Goal: Find specific page/section: Find specific page/section

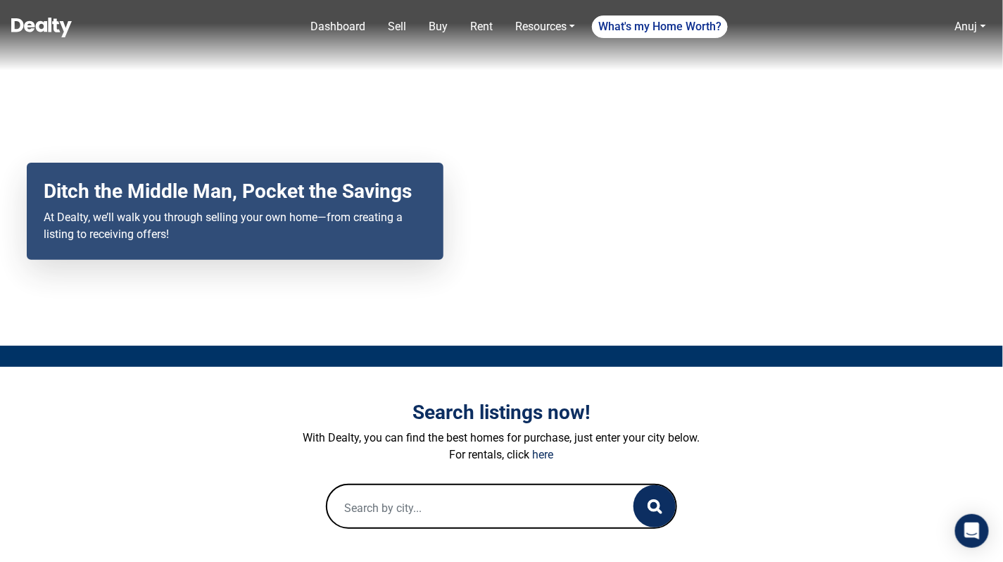
scroll to position [137, 0]
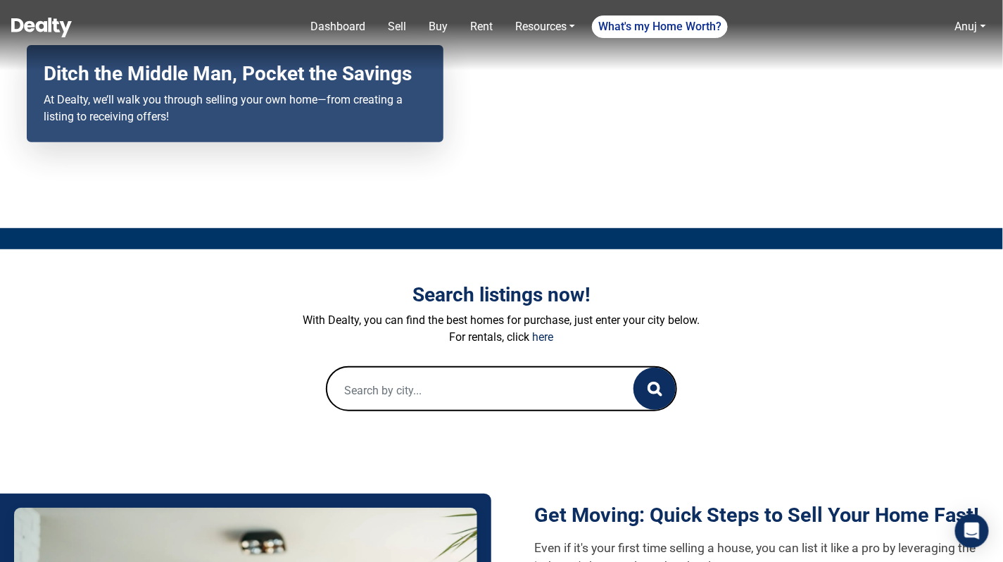
click at [442, 401] on input "text" at bounding box center [466, 389] width 279 height 45
paste input "[STREET_ADDRESS]"
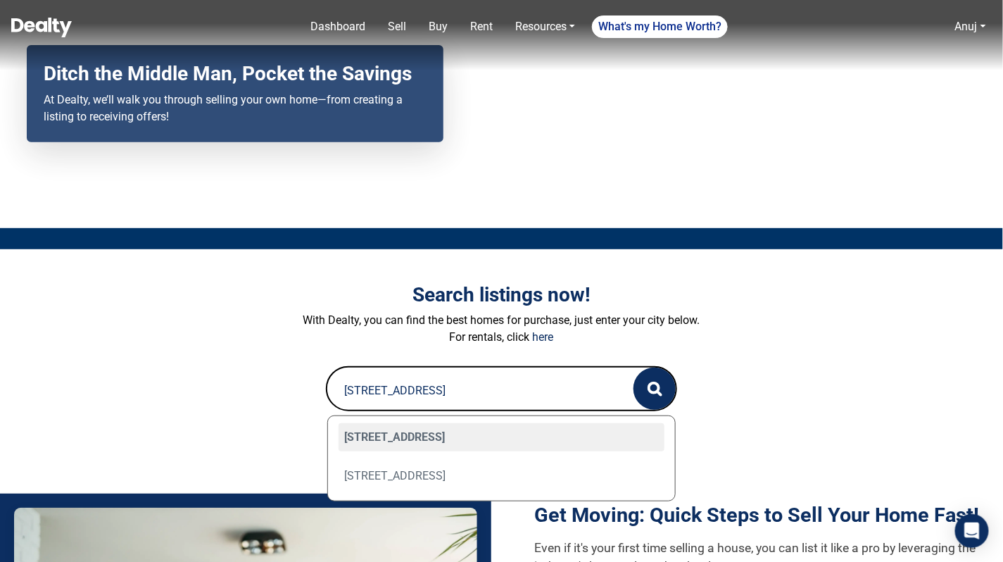
click at [465, 391] on input "[STREET_ADDRESS]" at bounding box center [466, 389] width 279 height 45
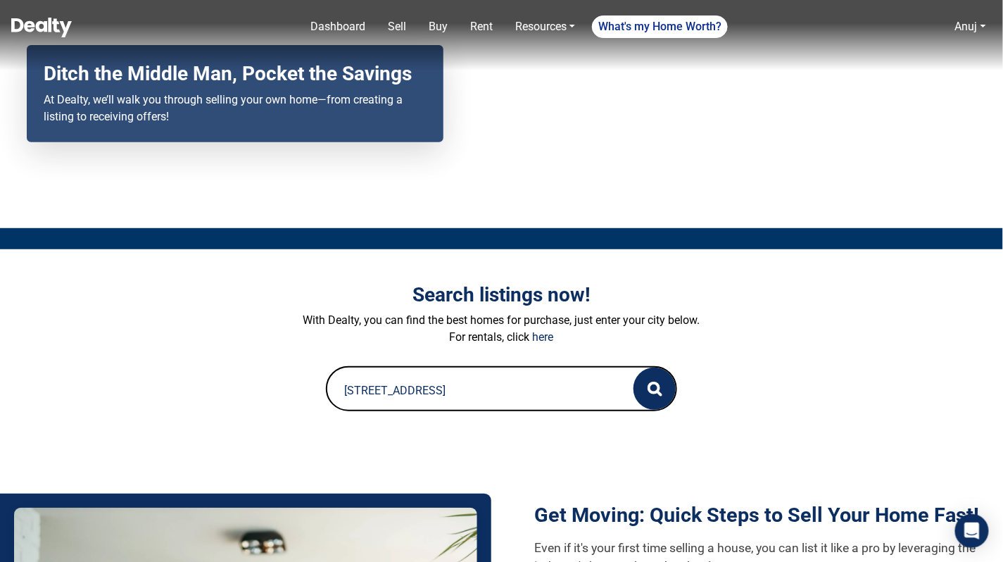
paste input "[STREET_ADDRESS]"
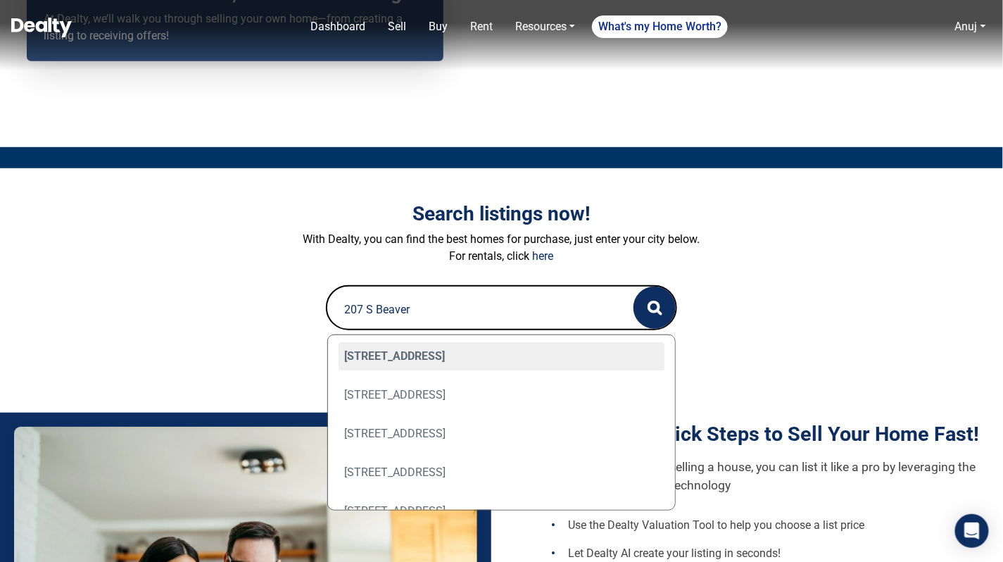
scroll to position [221, 0]
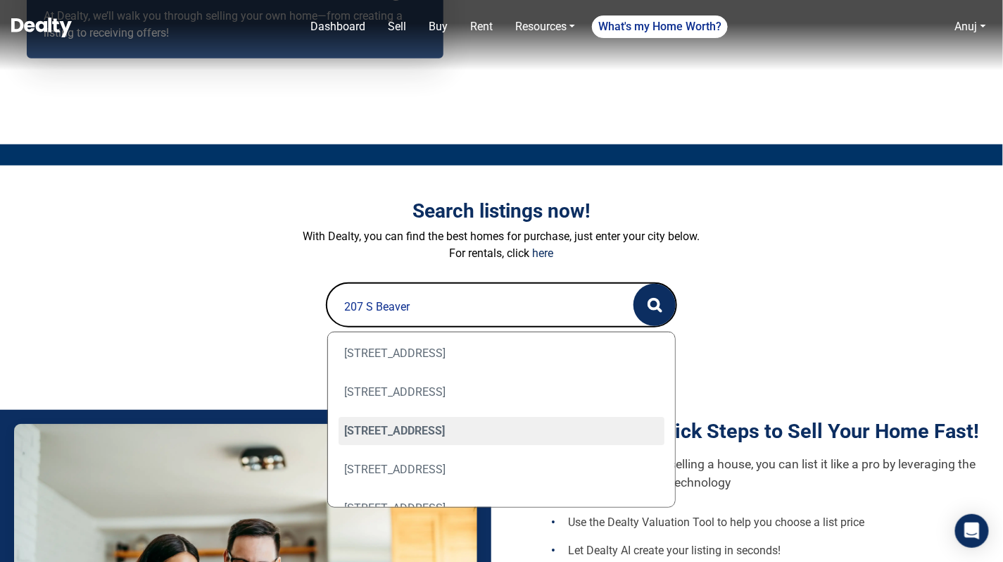
click at [481, 424] on div "[STREET_ADDRESS]" at bounding box center [502, 431] width 327 height 28
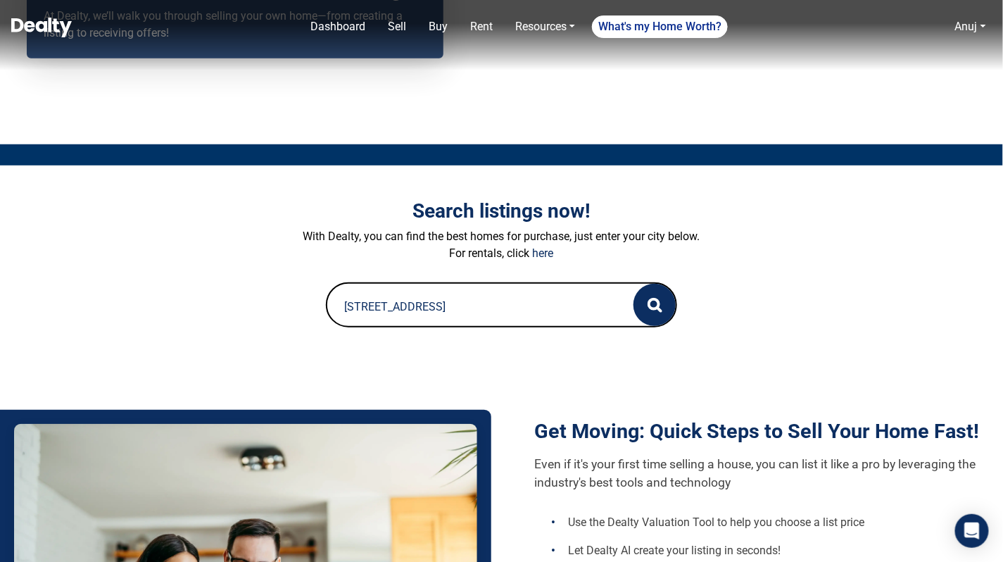
click at [498, 308] on input "[STREET_ADDRESS]" at bounding box center [466, 306] width 279 height 45
paste input "12405 Forest Service 772"
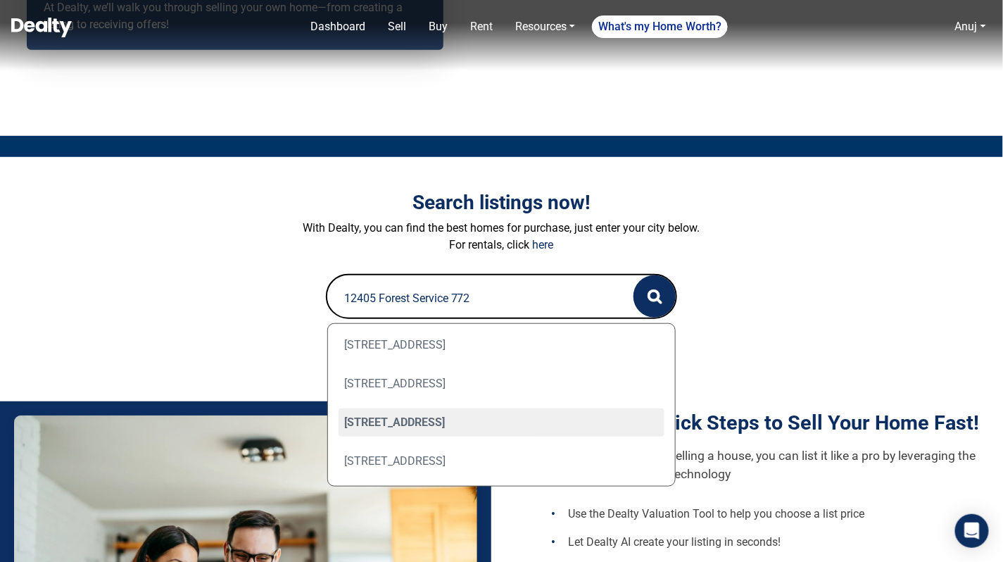
scroll to position [259, 0]
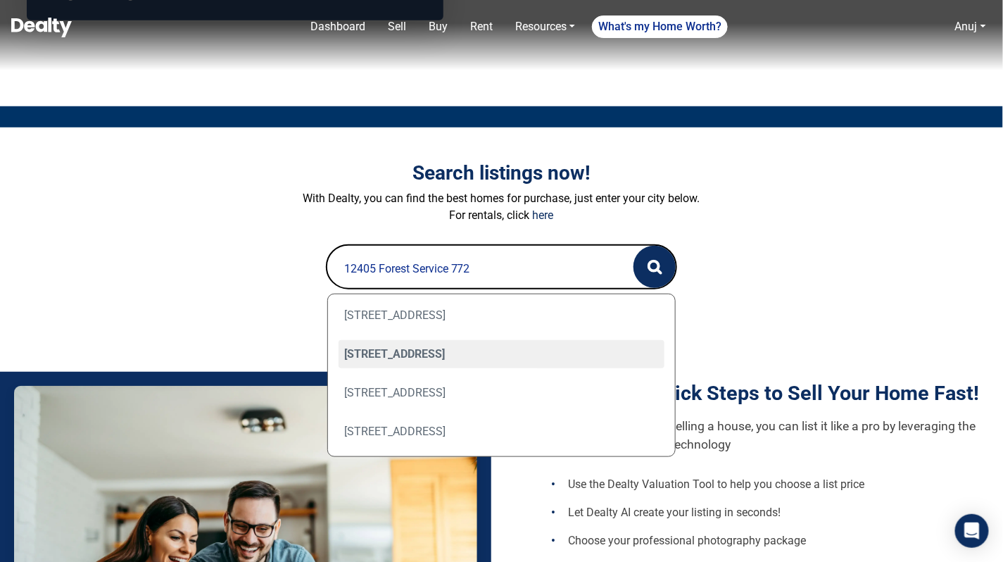
click at [496, 356] on div "[STREET_ADDRESS]" at bounding box center [502, 354] width 327 height 28
type input "[STREET_ADDRESS]"
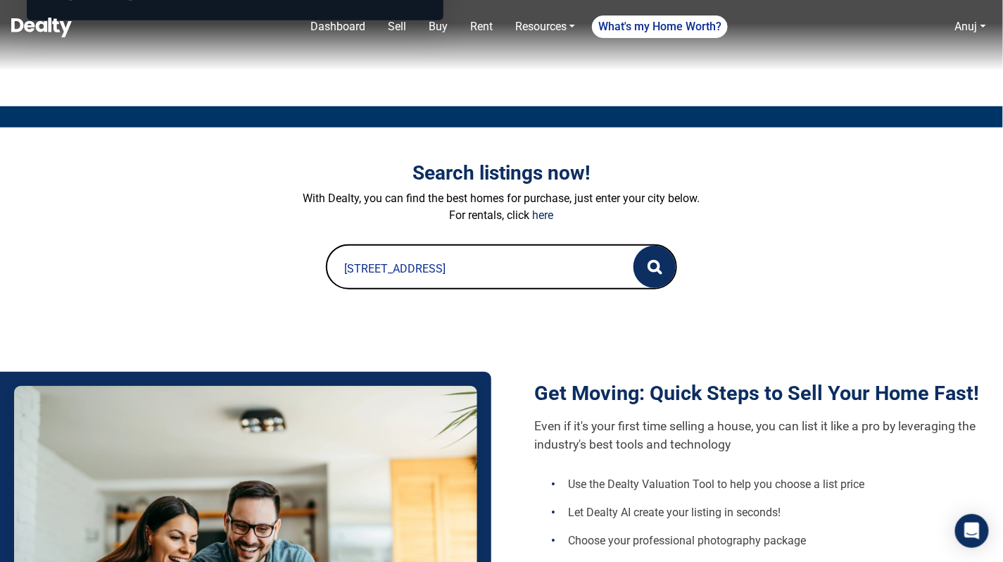
click at [749, 270] on form "12405 Forest Service 772, [GEOGRAPHIC_DATA] 0 Loading..." at bounding box center [501, 266] width 781 height 45
